Goal: Use online tool/utility: Use online tool/utility

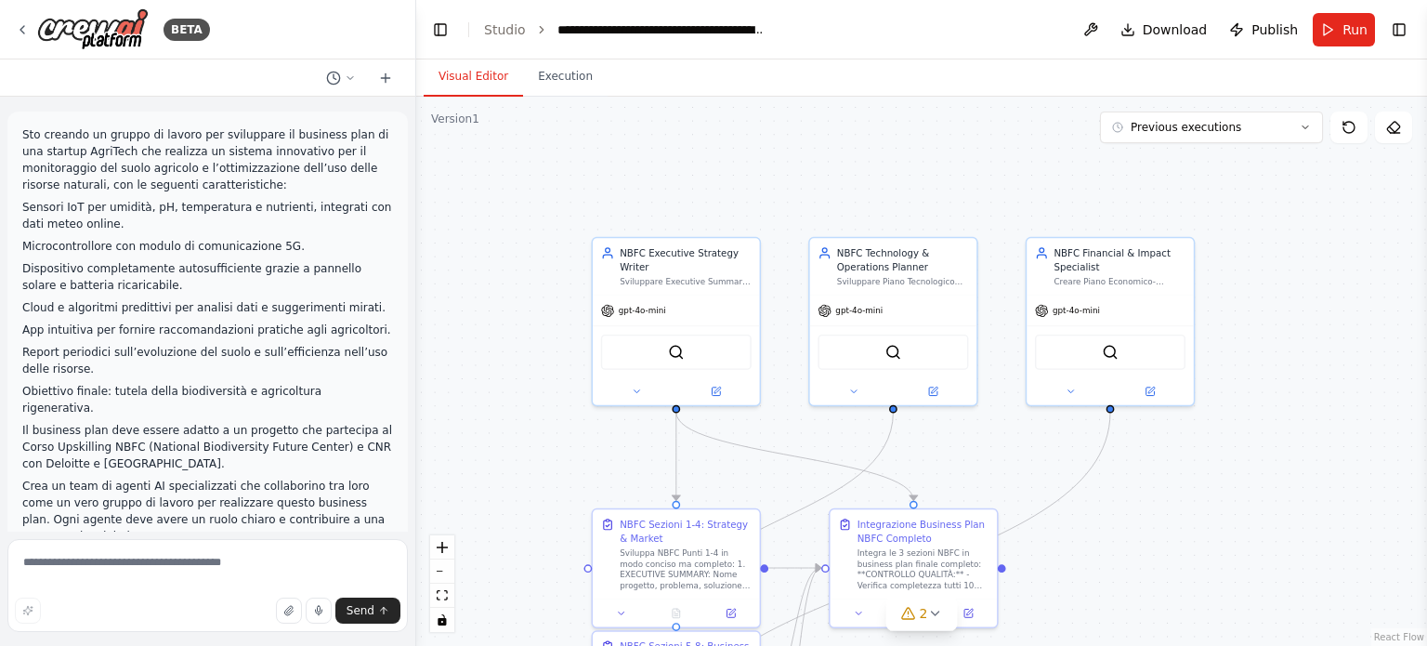
scroll to position [42477, 0]
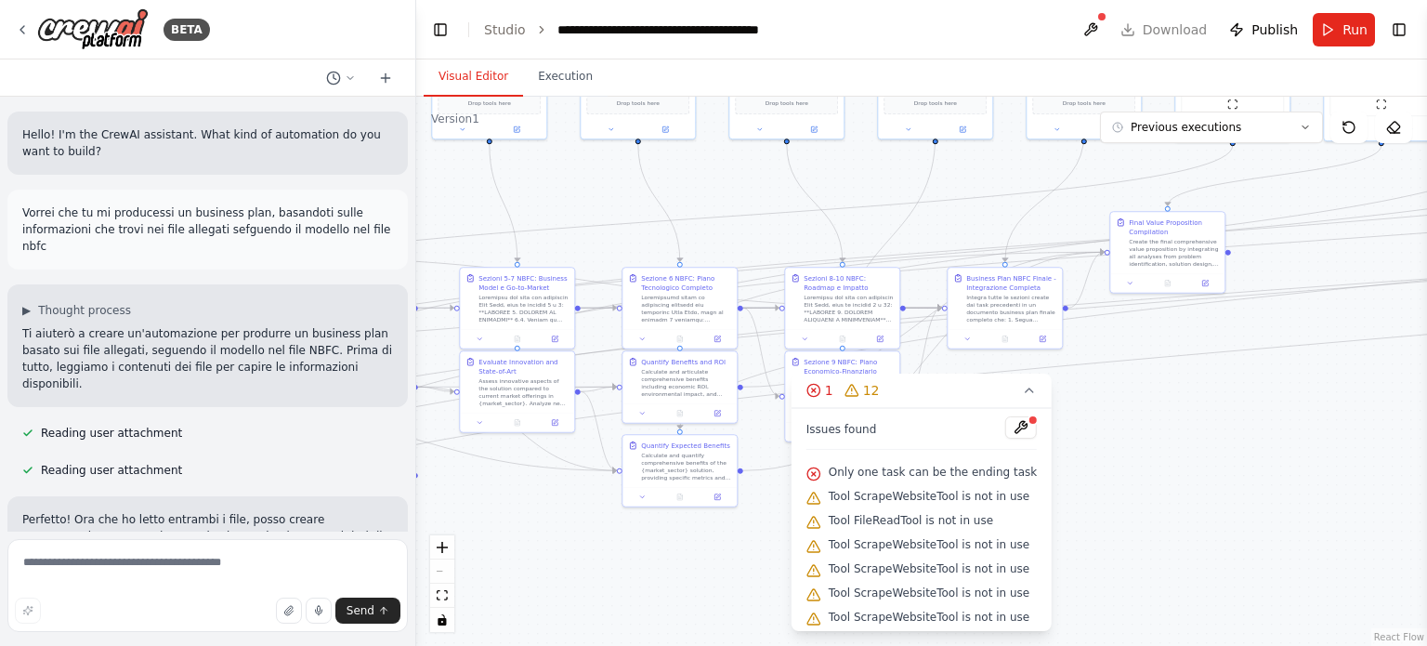
scroll to position [20336, 0]
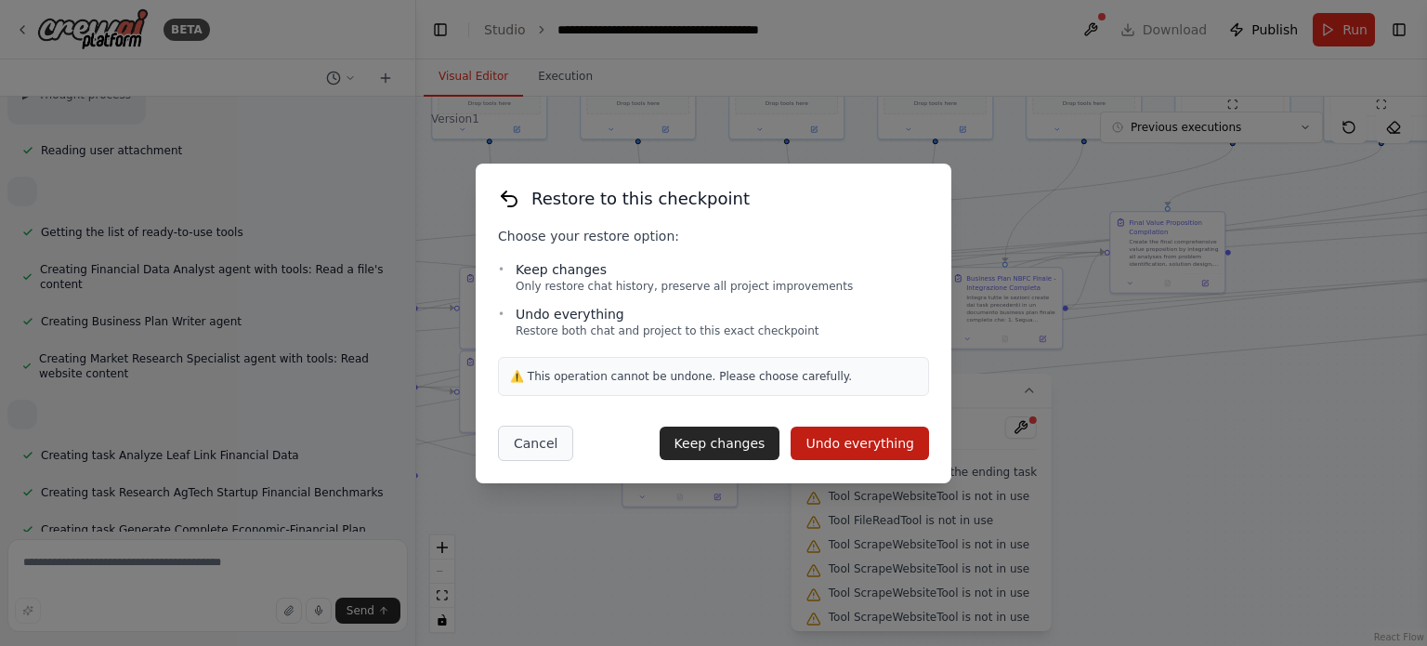
click at [521, 453] on button "Cancel" at bounding box center [535, 443] width 75 height 35
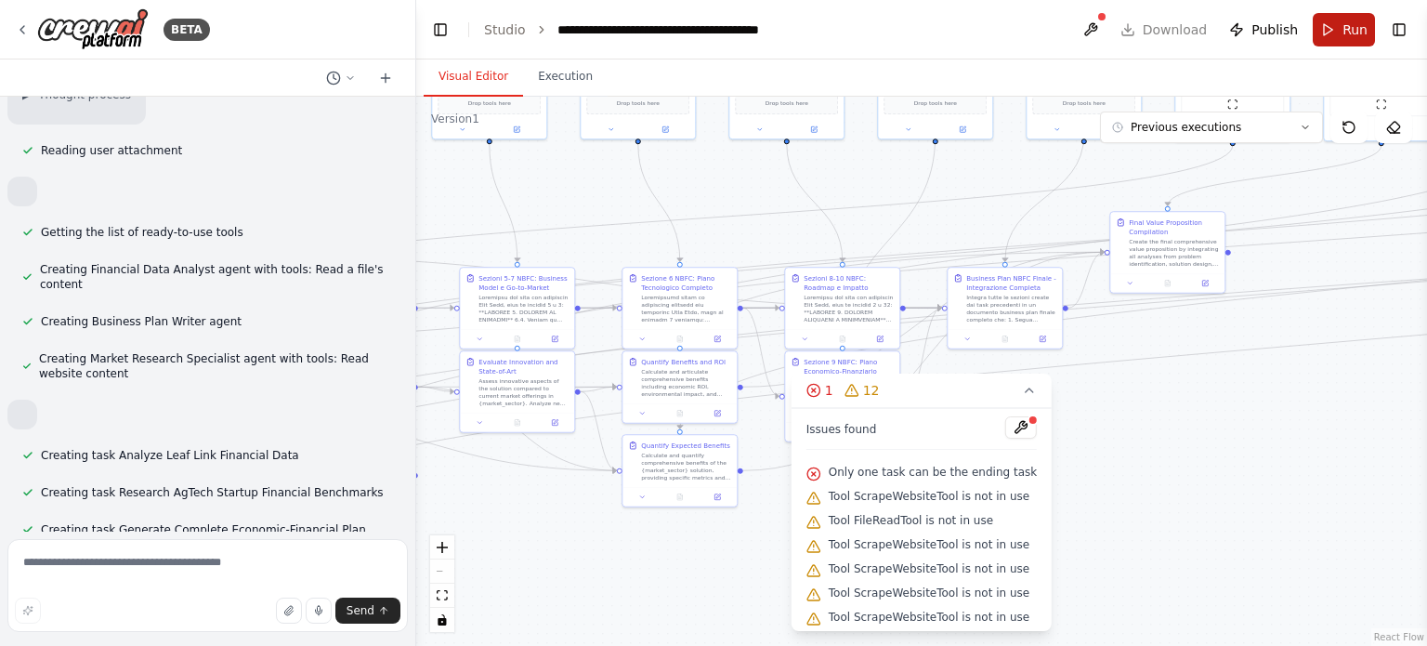
click at [1329, 39] on button "Run" at bounding box center [1344, 29] width 62 height 33
